Goal: Information Seeking & Learning: Learn about a topic

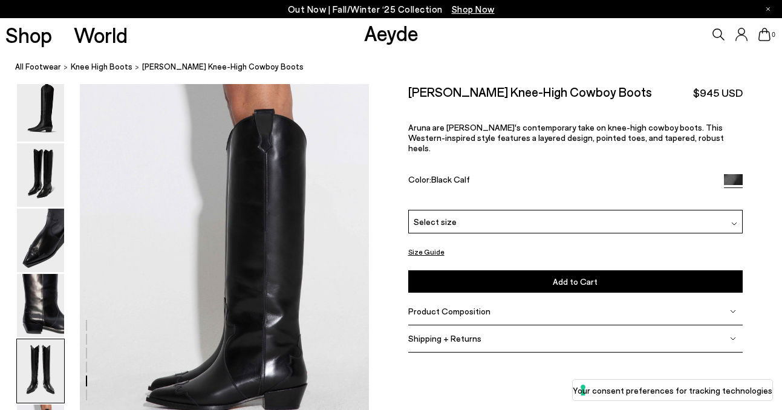
scroll to position [1825, 0]
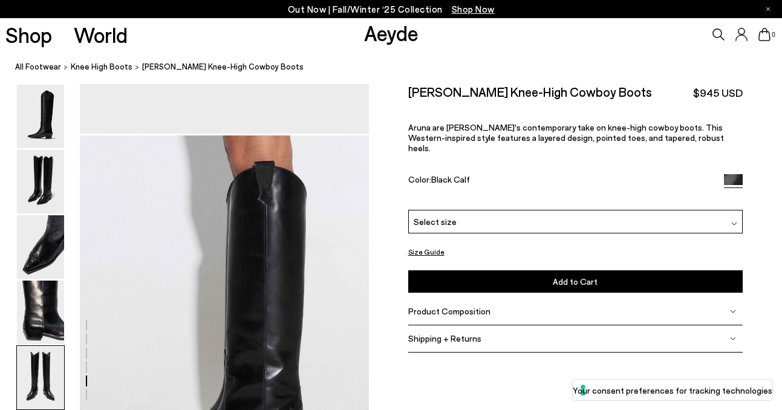
click at [492, 305] on div "Product Composition" at bounding box center [575, 311] width 335 height 27
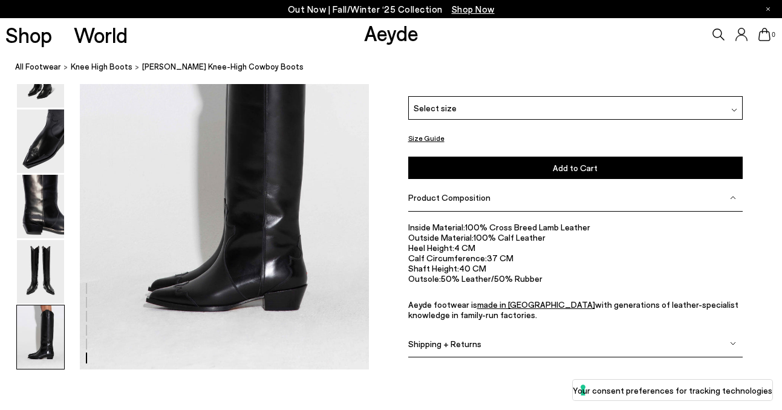
scroll to position [1977, 0]
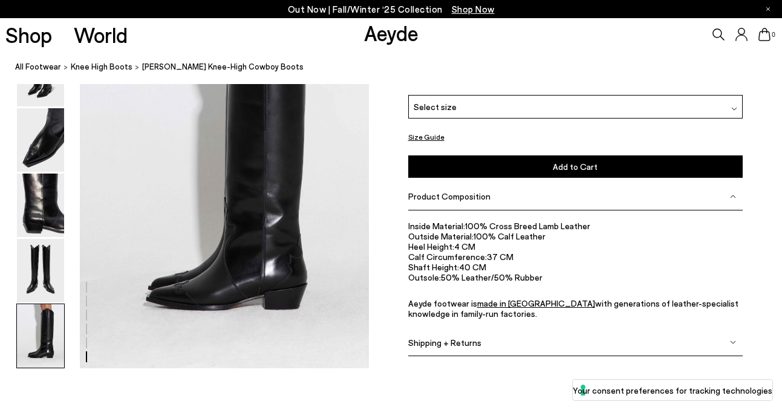
click at [474, 340] on span "Shipping + Returns" at bounding box center [444, 342] width 73 height 10
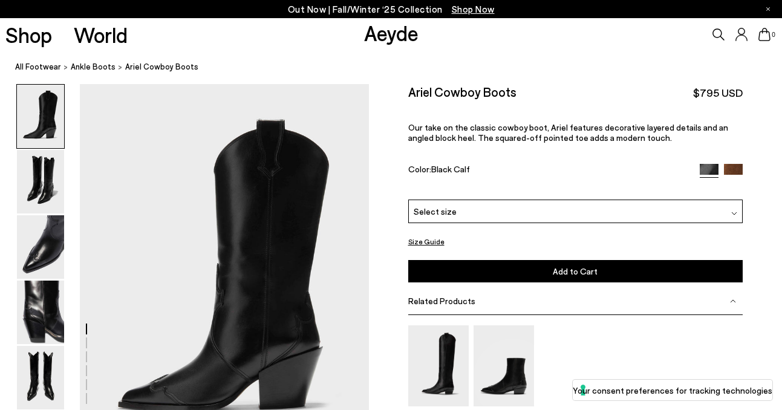
scroll to position [39, 0]
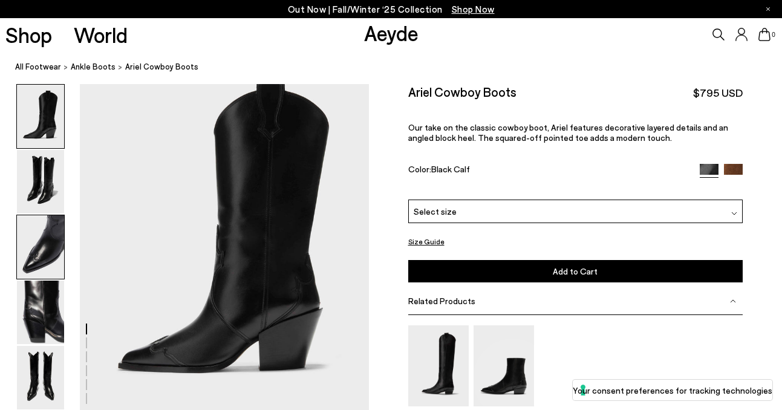
click at [35, 234] on img at bounding box center [40, 246] width 47 height 63
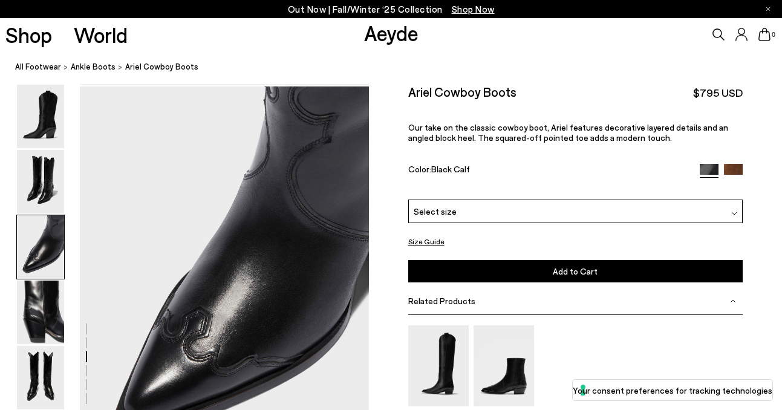
scroll to position [775, 0]
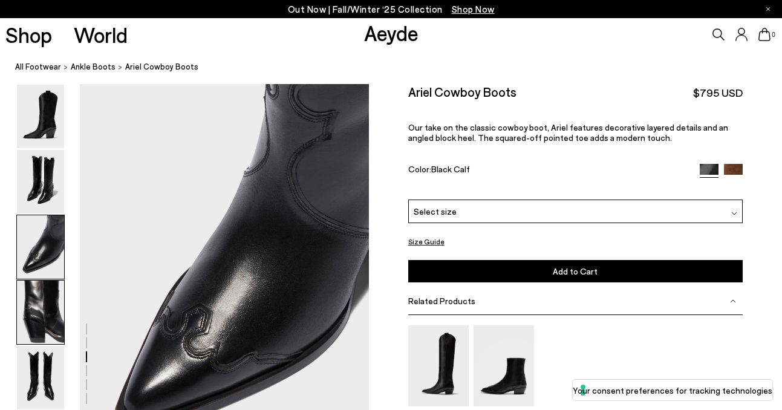
click at [44, 303] on img at bounding box center [40, 312] width 47 height 63
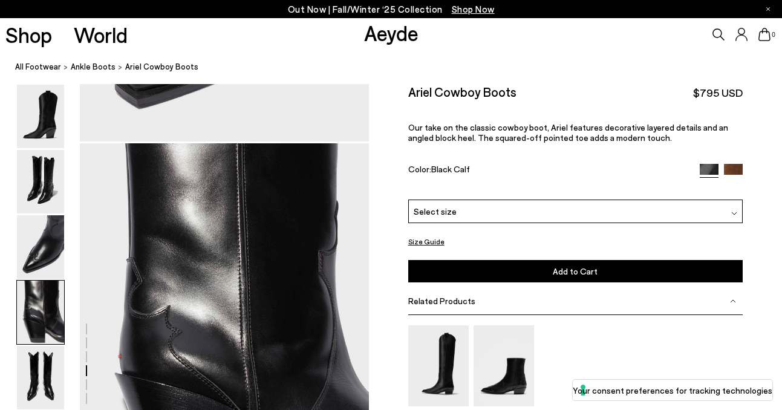
scroll to position [1162, 0]
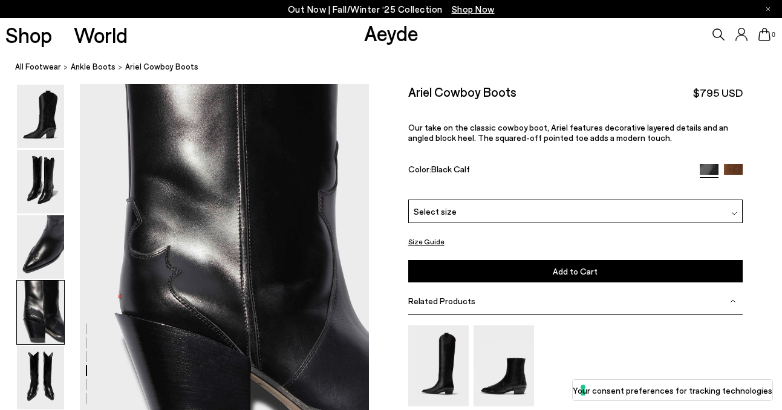
click at [730, 166] on img at bounding box center [733, 173] width 19 height 19
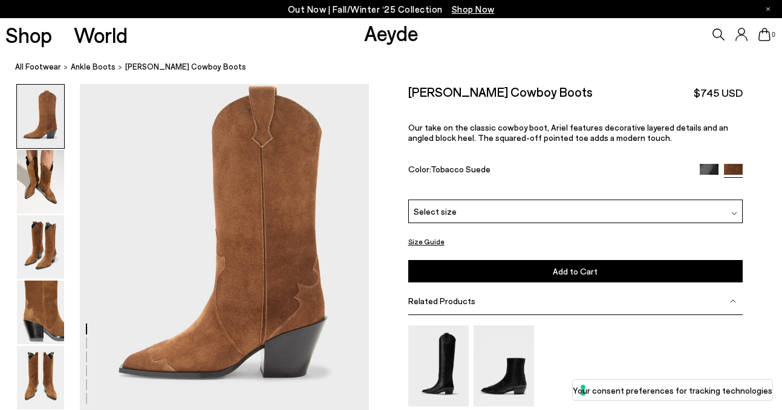
scroll to position [41, 0]
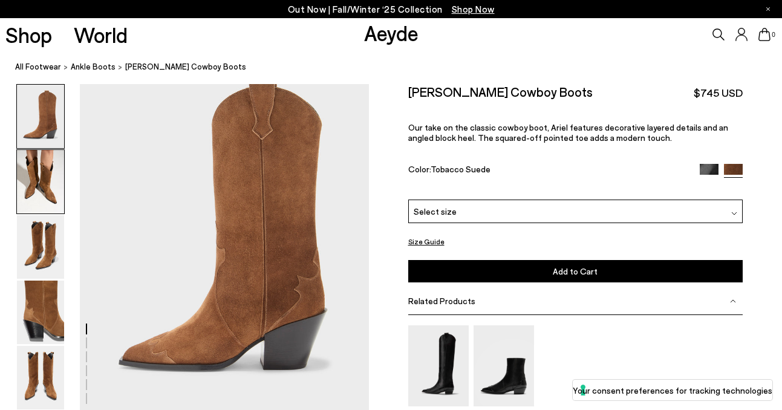
click at [26, 164] on img at bounding box center [40, 181] width 47 height 63
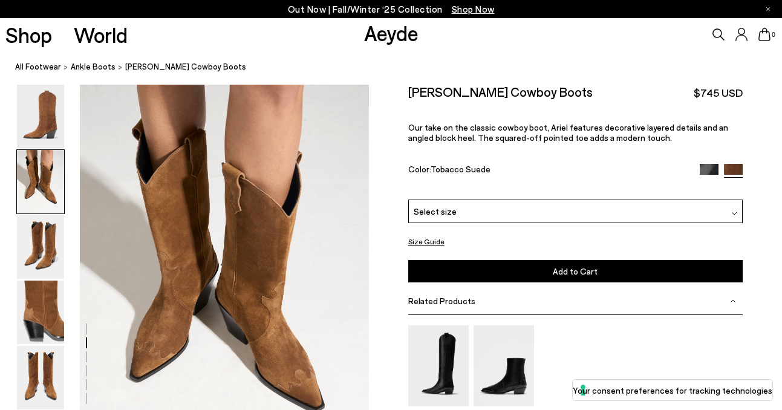
scroll to position [388, 0]
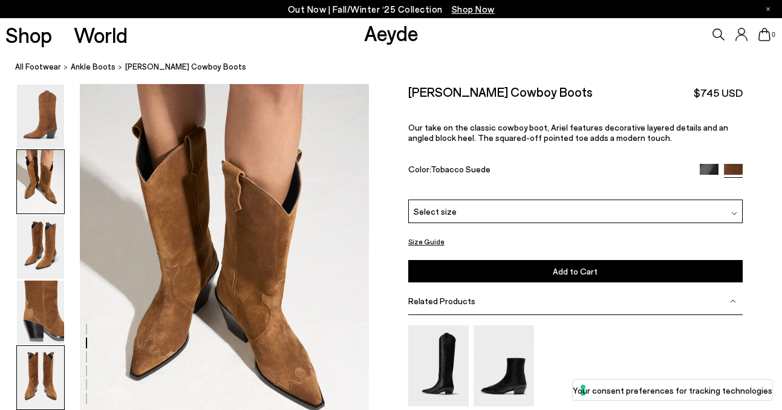
click at [36, 359] on img at bounding box center [40, 377] width 47 height 63
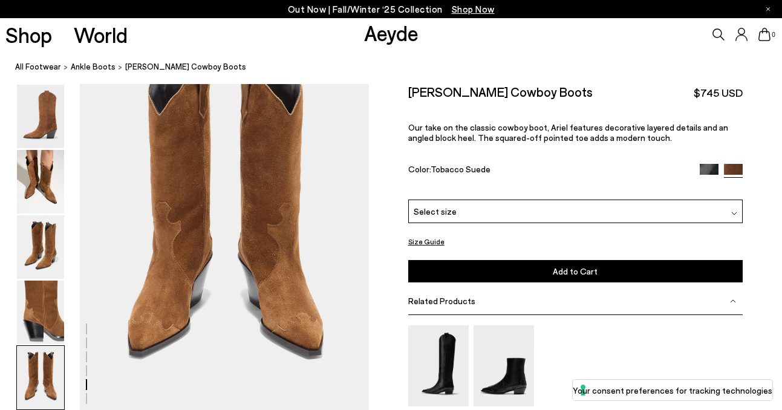
scroll to position [1605, 0]
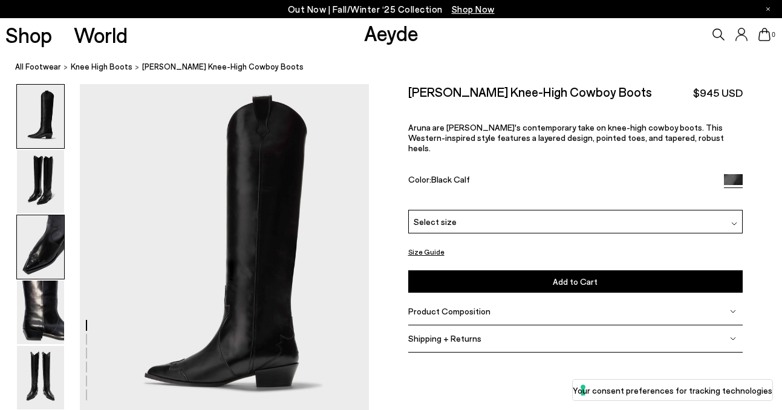
click at [30, 255] on img at bounding box center [40, 246] width 47 height 63
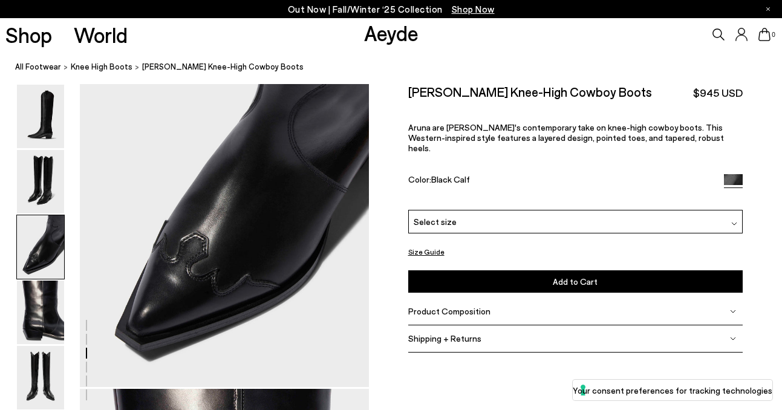
scroll to position [803, 0]
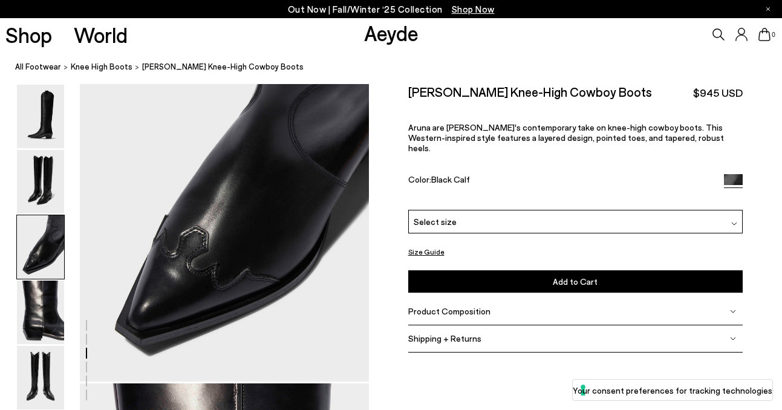
click at [472, 306] on span "Product Composition" at bounding box center [449, 311] width 82 height 10
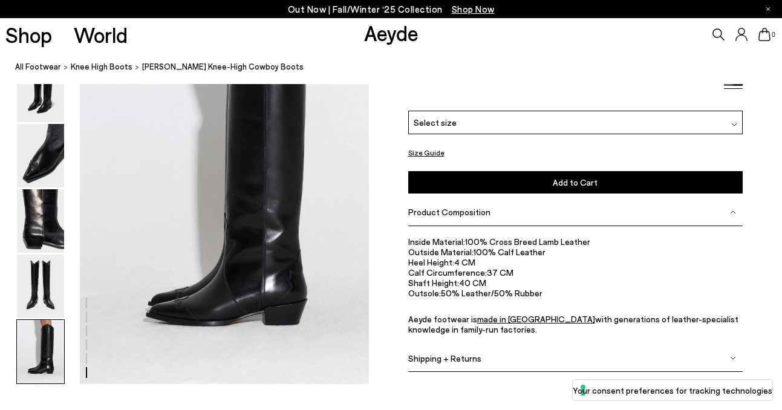
scroll to position [1962, 0]
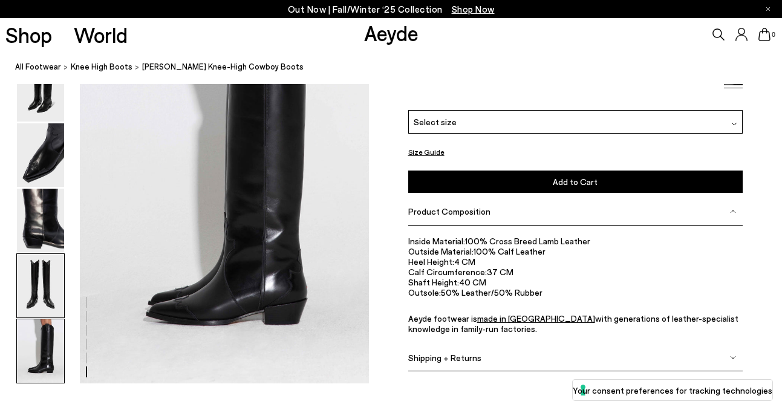
click at [38, 287] on img at bounding box center [40, 285] width 47 height 63
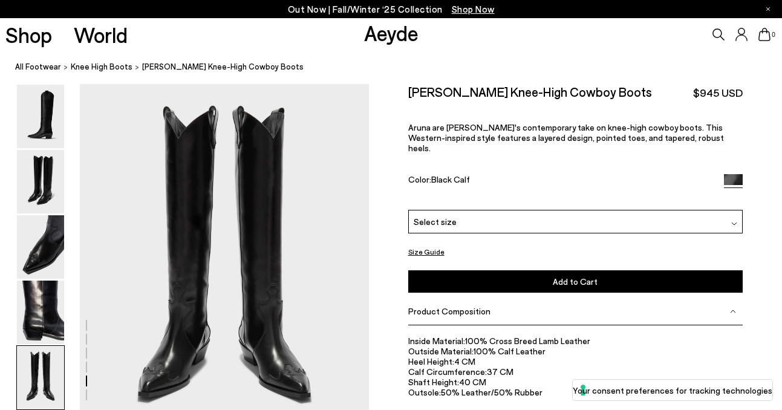
scroll to position [1490, 0]
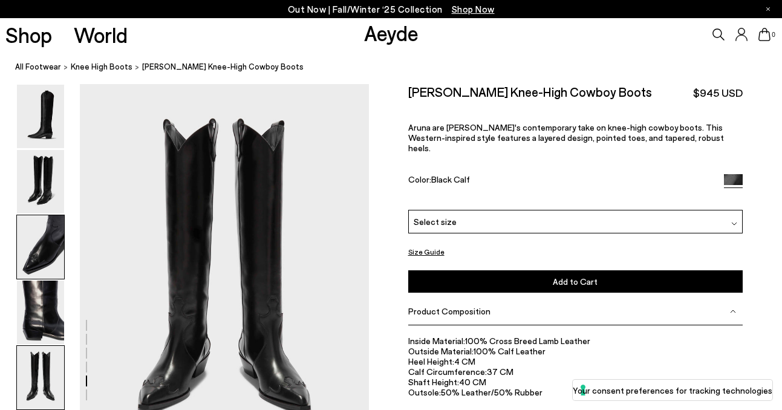
click at [58, 241] on img at bounding box center [40, 246] width 47 height 63
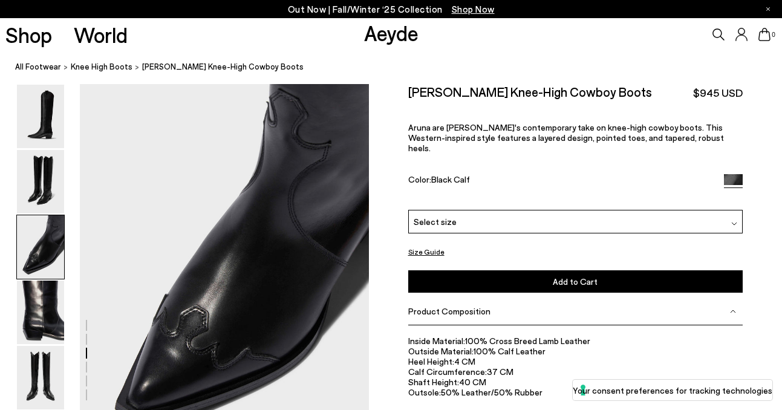
scroll to position [716, 0]
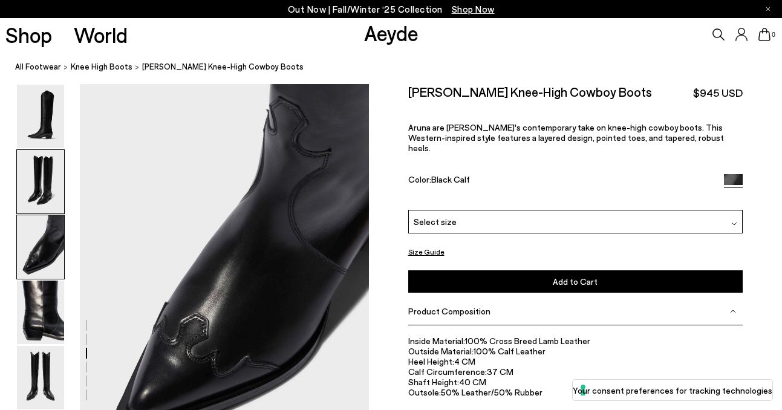
click at [46, 204] on img at bounding box center [40, 181] width 47 height 63
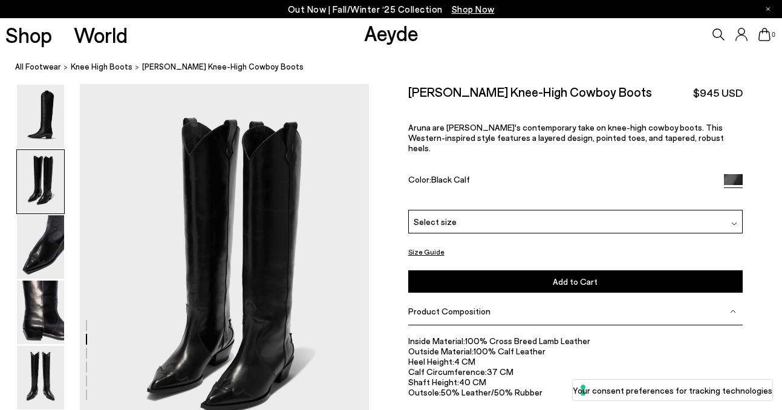
scroll to position [329, 0]
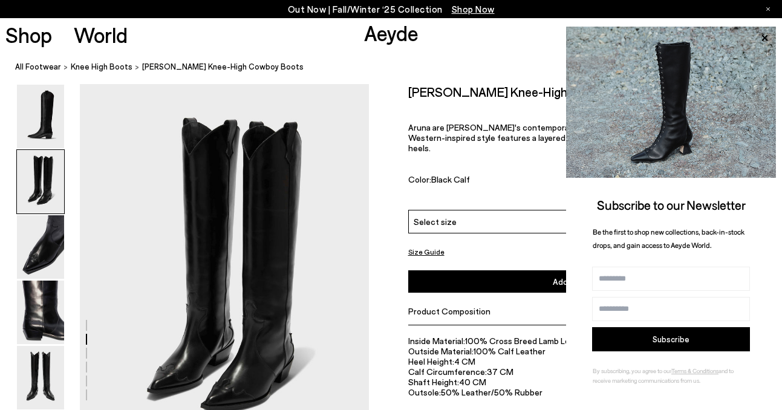
click at [765, 11] on div "Out Now | Fall/Winter ‘25 Collection Shop Now" at bounding box center [391, 9] width 782 height 18
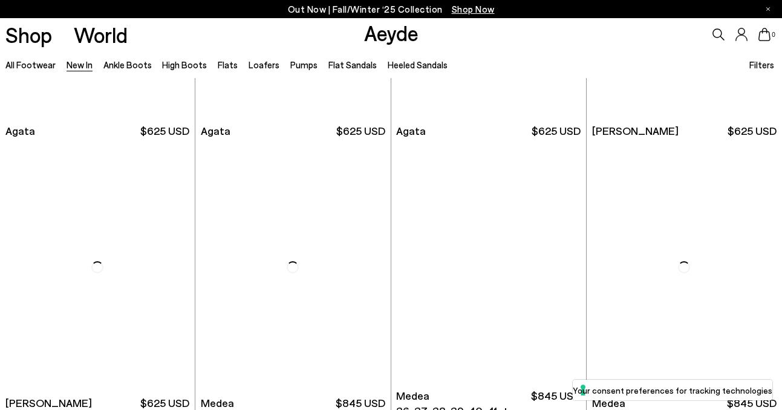
scroll to position [526, 0]
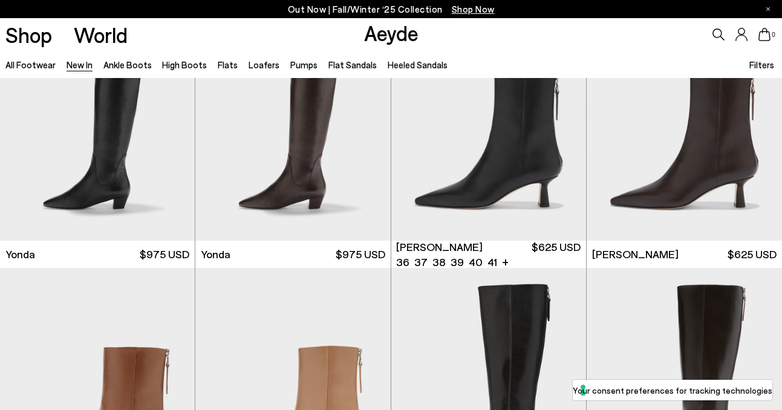
scroll to position [1878, 0]
